Goal: Understand process/instructions

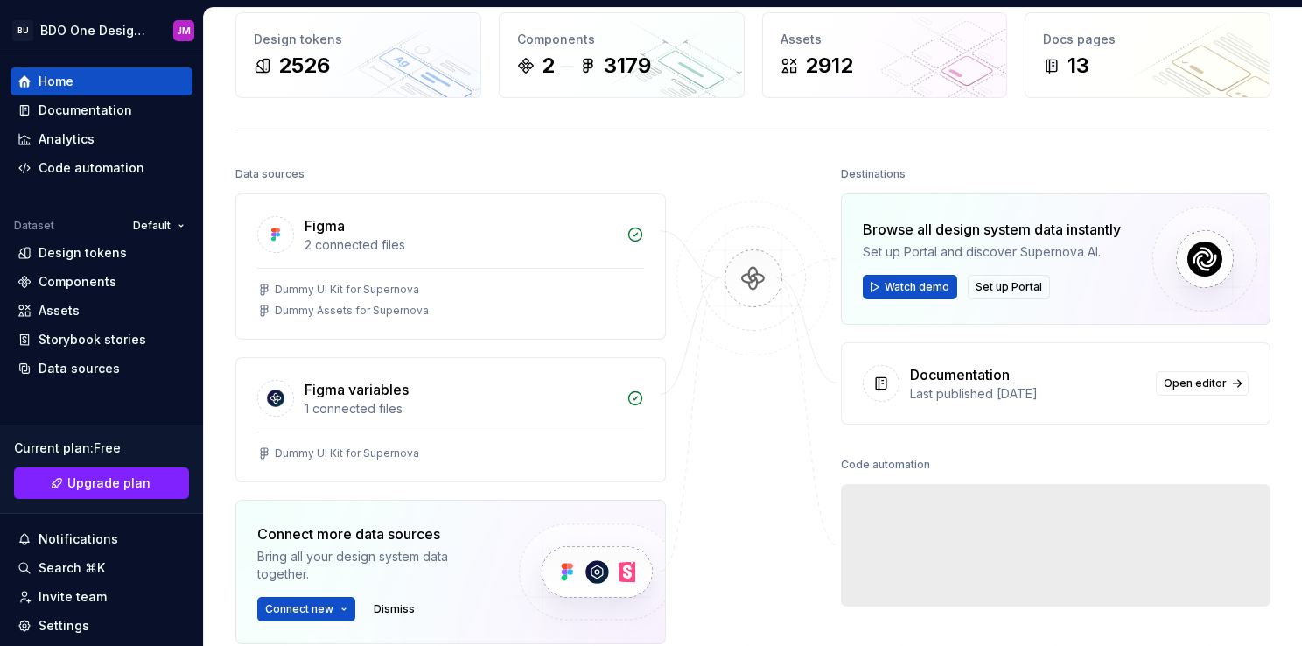
scroll to position [88, 0]
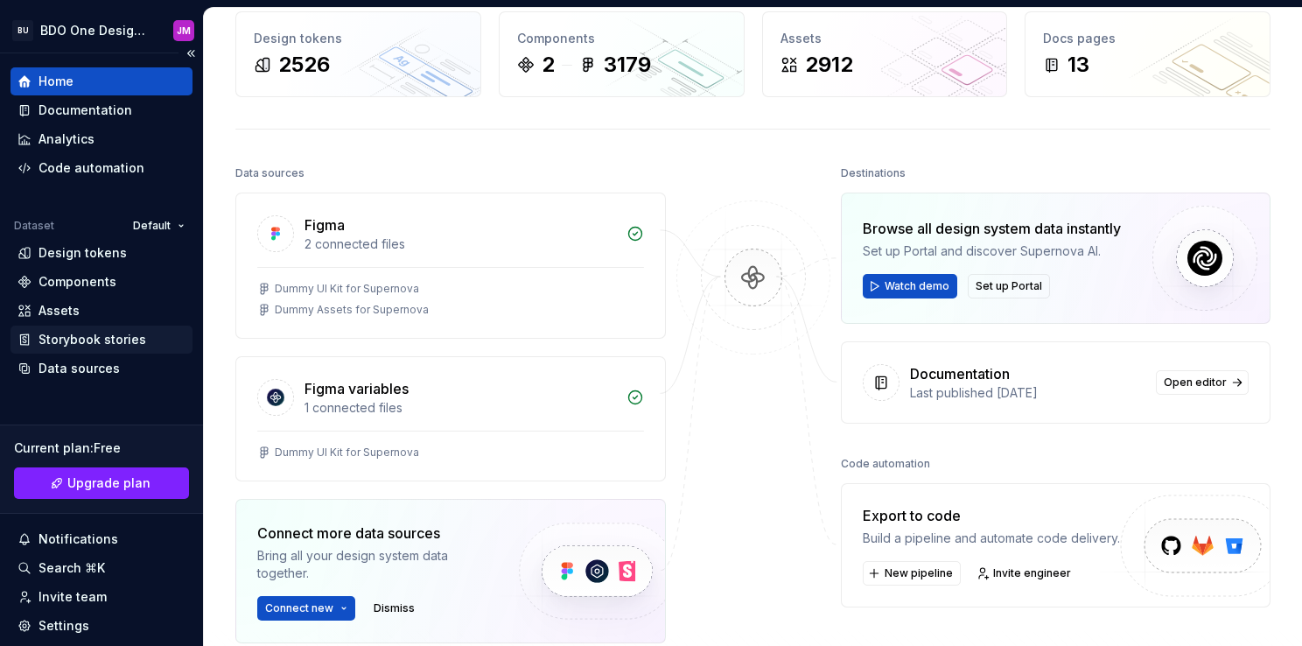
click at [95, 345] on div "Storybook stories" at bounding box center [93, 340] width 108 height 18
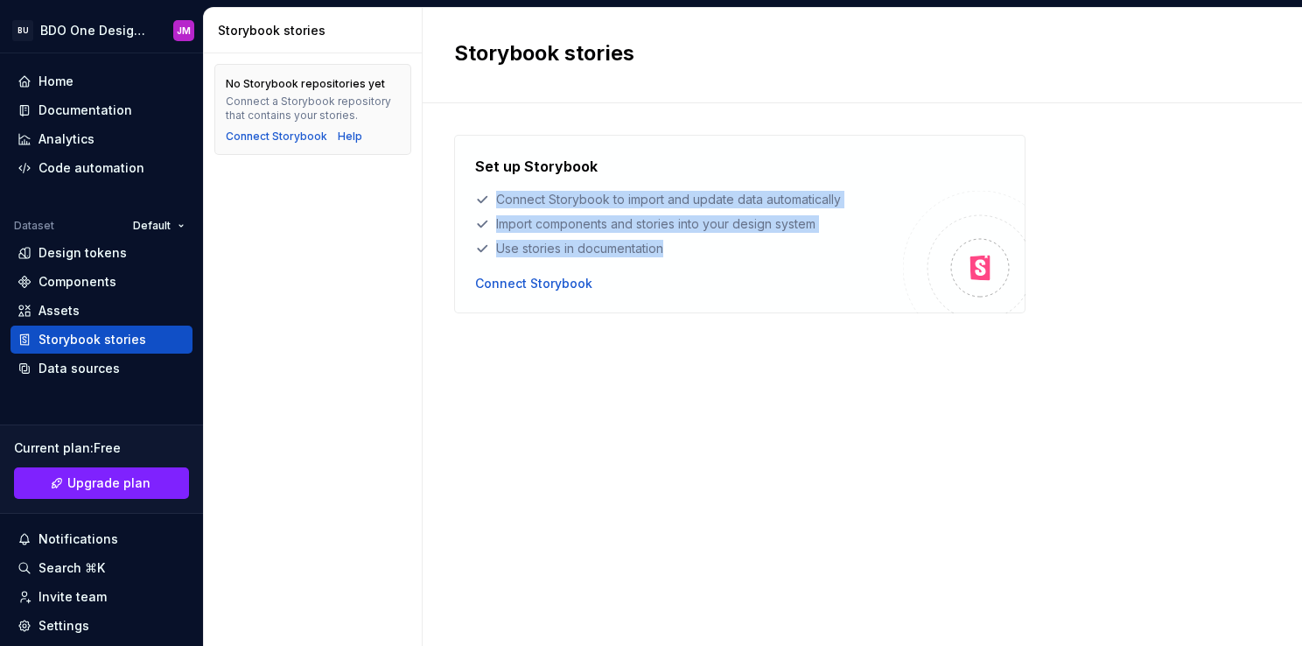
drag, startPoint x: 487, startPoint y: 201, endPoint x: 669, endPoint y: 256, distance: 189.3
click at [669, 256] on div "Set up Storybook Connect Storybook to import and update data automatically Impo…" at bounding box center [689, 207] width 428 height 102
click at [665, 250] on div "Use stories in documentation" at bounding box center [689, 249] width 428 height 18
click at [654, 245] on div "Use stories in documentation" at bounding box center [689, 249] width 428 height 18
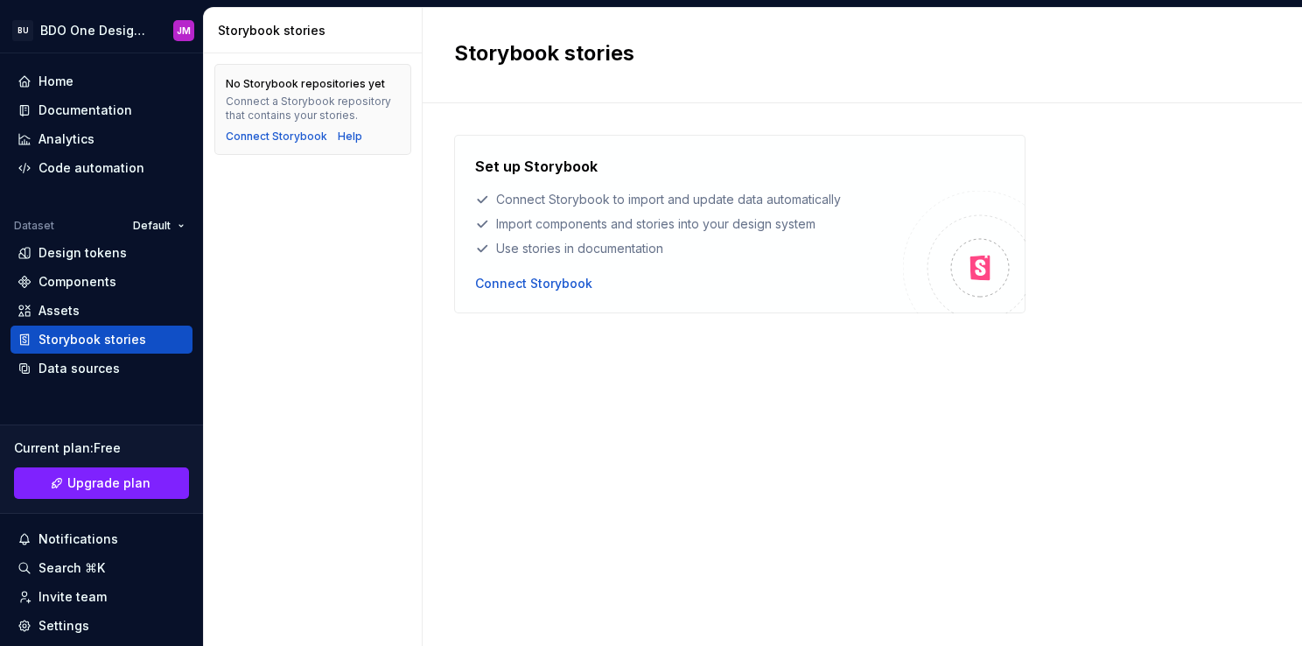
click at [733, 355] on div "Set up Storybook Connect Storybook to import and update data automatically Impo…" at bounding box center [862, 357] width 816 height 445
click at [760, 470] on div "Set up Storybook Connect Storybook to import and update data automatically Impo…" at bounding box center [862, 357] width 816 height 445
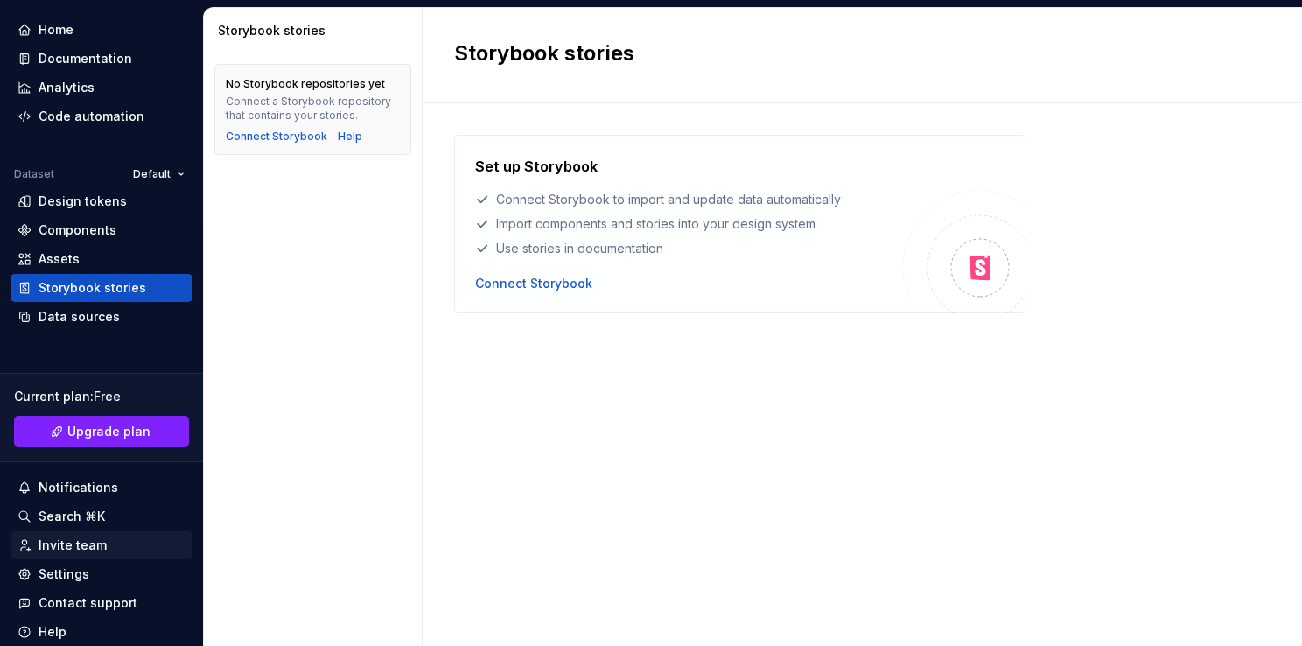
scroll to position [88, 0]
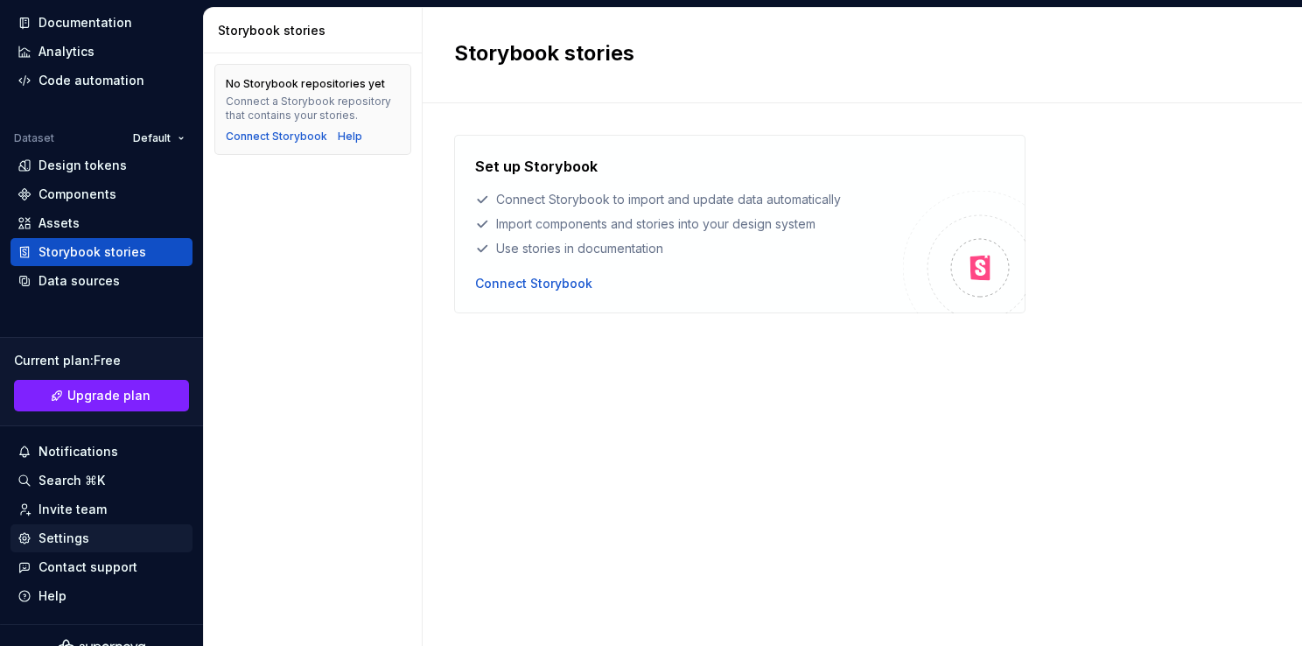
click at [90, 532] on div "Settings" at bounding box center [102, 538] width 168 height 18
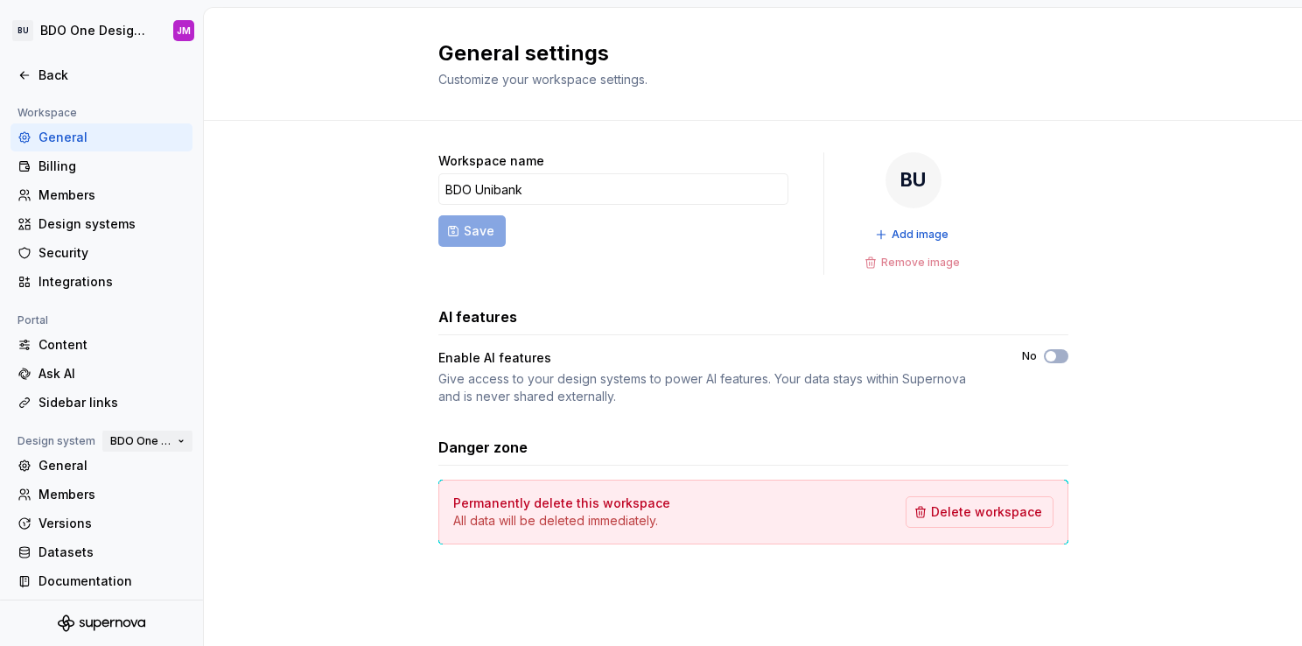
scroll to position [124, 0]
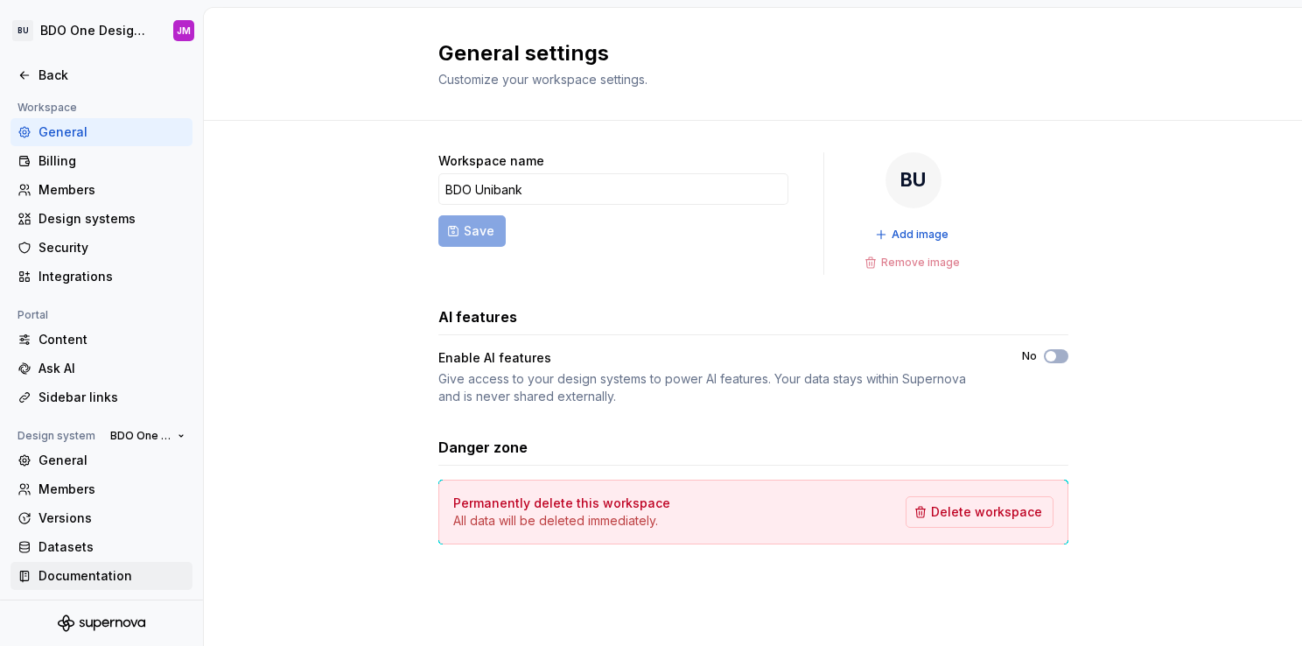
click at [88, 572] on div "Documentation" at bounding box center [112, 576] width 147 height 18
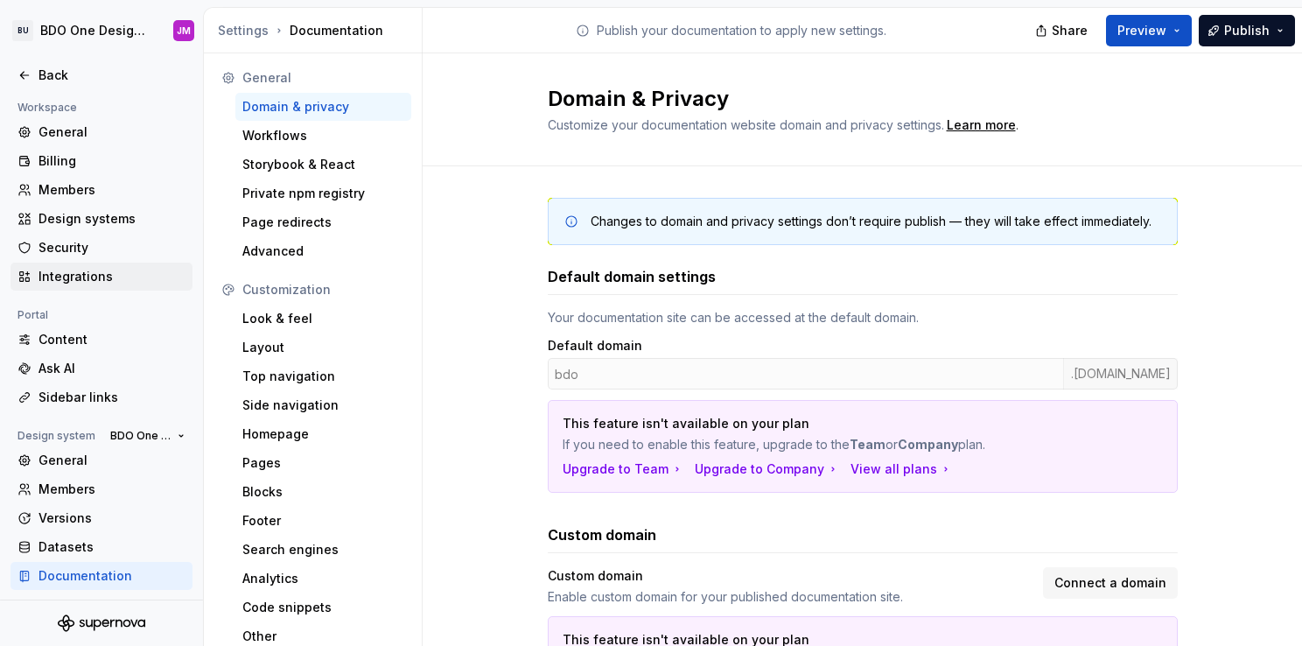
click at [67, 277] on div "Integrations" at bounding box center [112, 277] width 147 height 18
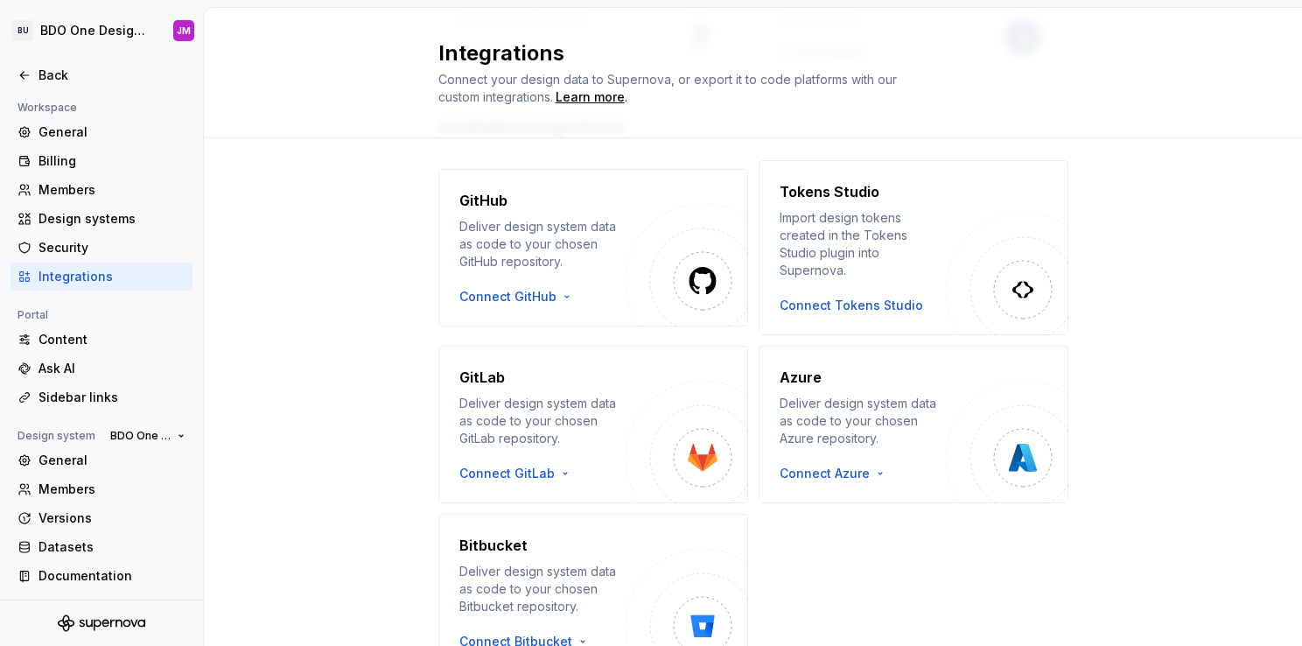
scroll to position [263, 0]
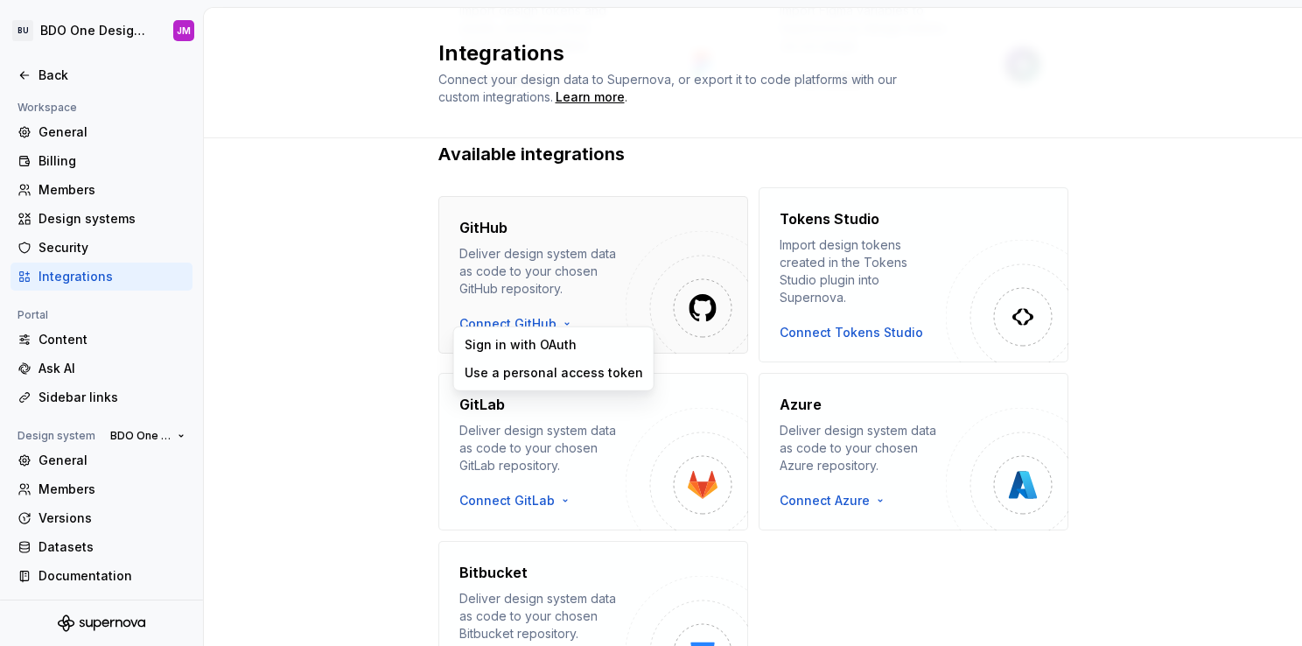
click at [557, 313] on html "BU BDO One Design System JM Back Account Profile Authentication Notifications W…" at bounding box center [651, 323] width 1302 height 646
click at [1193, 313] on html "BU BDO One Design System JM Back Account Profile Authentication Notifications W…" at bounding box center [651, 323] width 1302 height 646
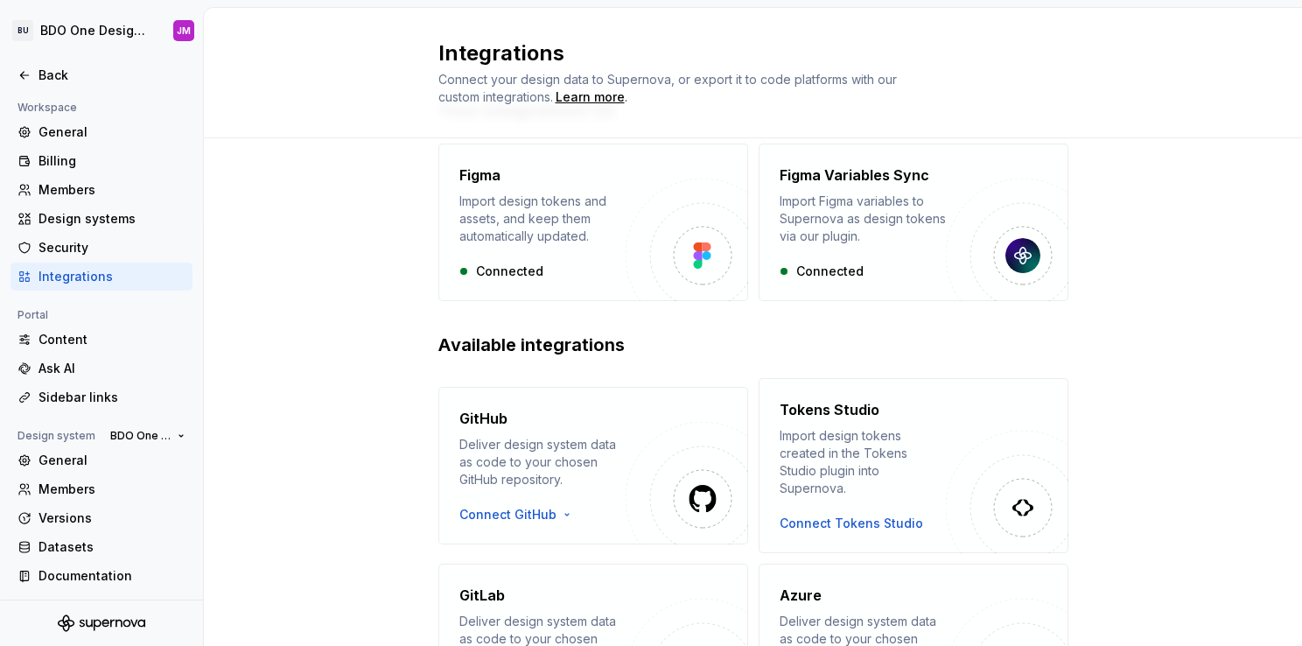
scroll to position [0, 0]
